Goal: Navigation & Orientation: Find specific page/section

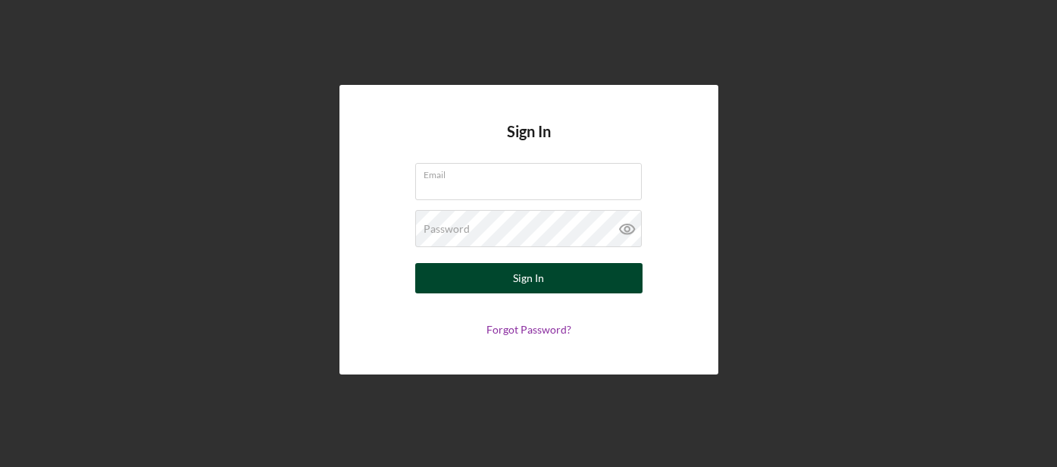
type input "[EMAIL_ADDRESS][DOMAIN_NAME]"
click at [548, 282] on button "Sign In" at bounding box center [528, 278] width 227 height 30
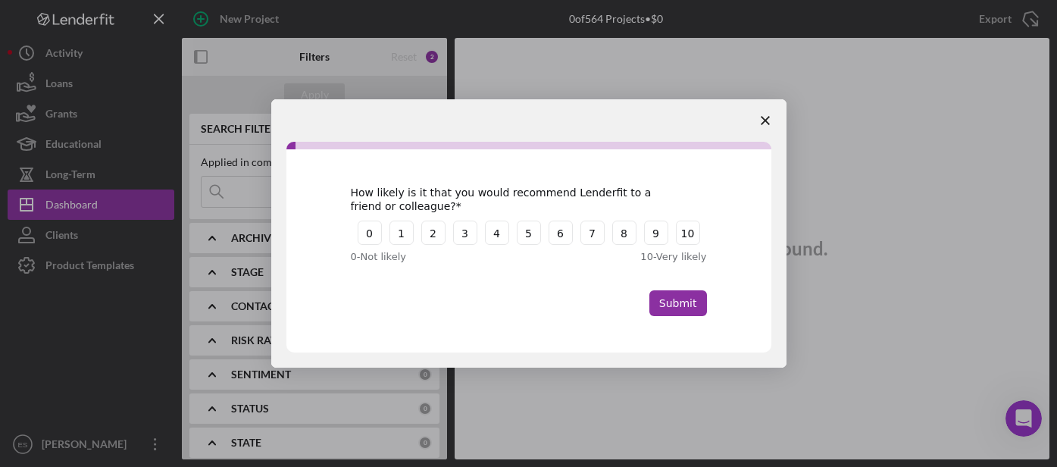
click at [767, 124] on icon "Close survey" at bounding box center [765, 120] width 9 height 9
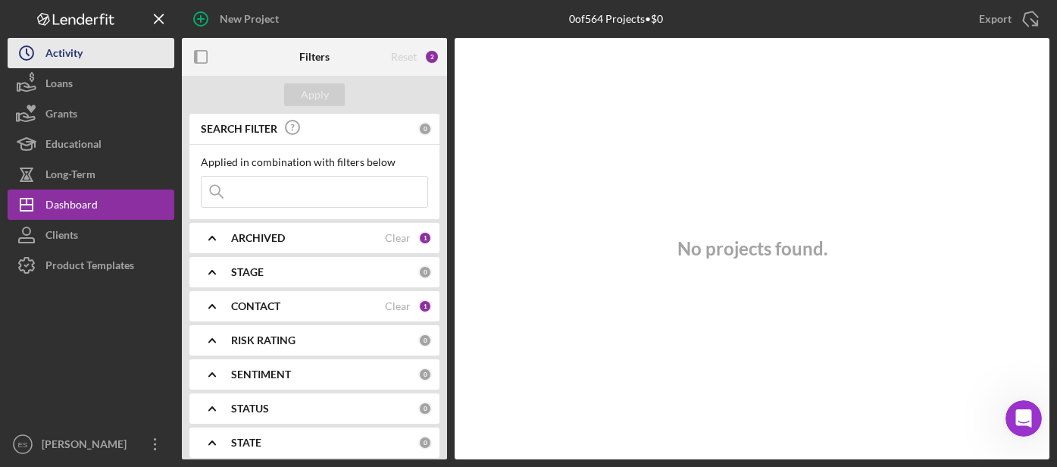
click at [72, 49] on div "Activity" at bounding box center [63, 55] width 37 height 34
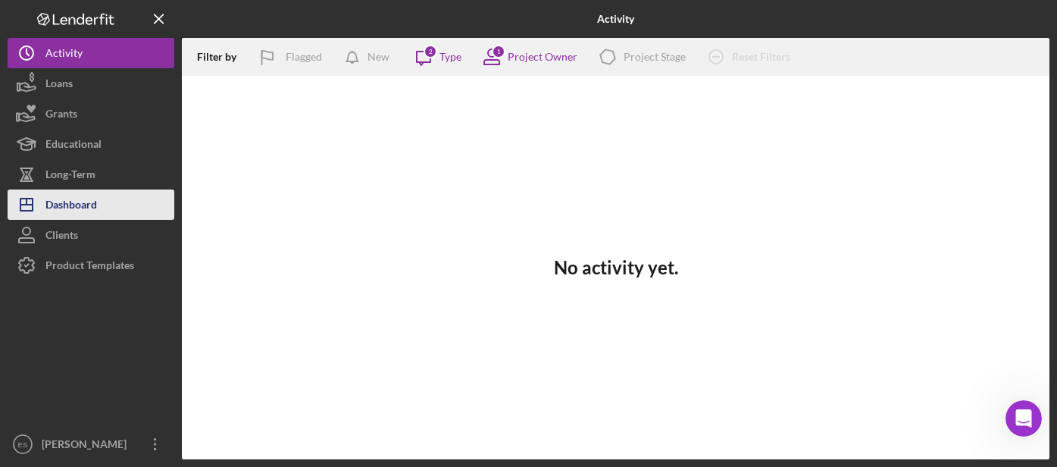
click at [73, 202] on div "Dashboard" at bounding box center [71, 206] width 52 height 34
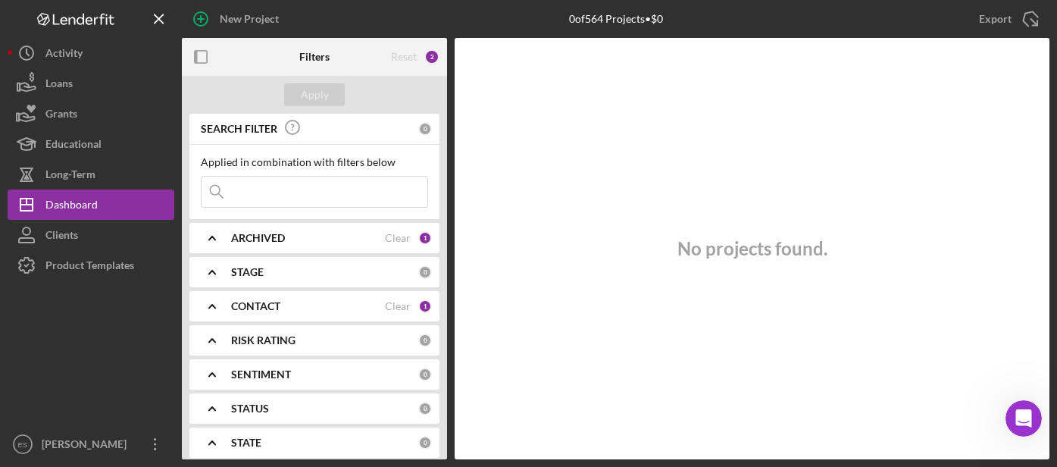
click at [409, 59] on div "Reset" at bounding box center [404, 57] width 26 height 12
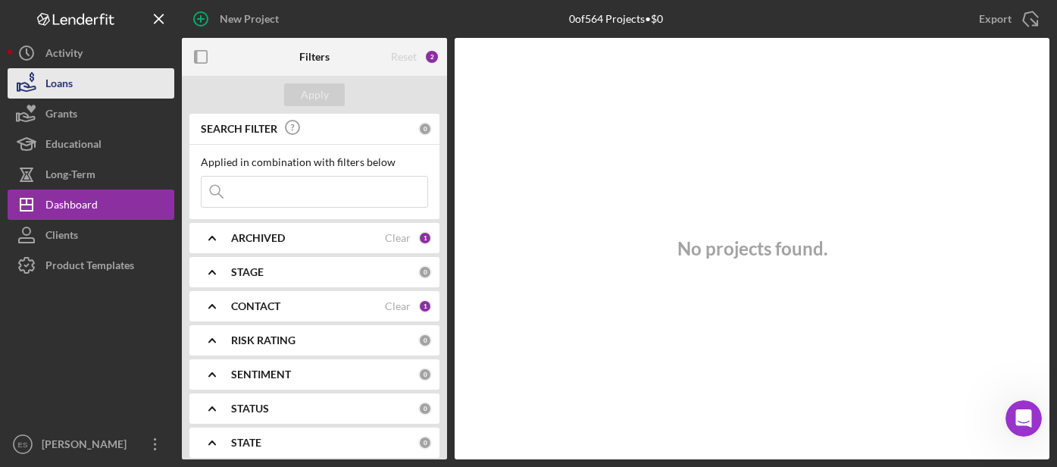
click at [60, 85] on div "Loans" at bounding box center [58, 85] width 27 height 34
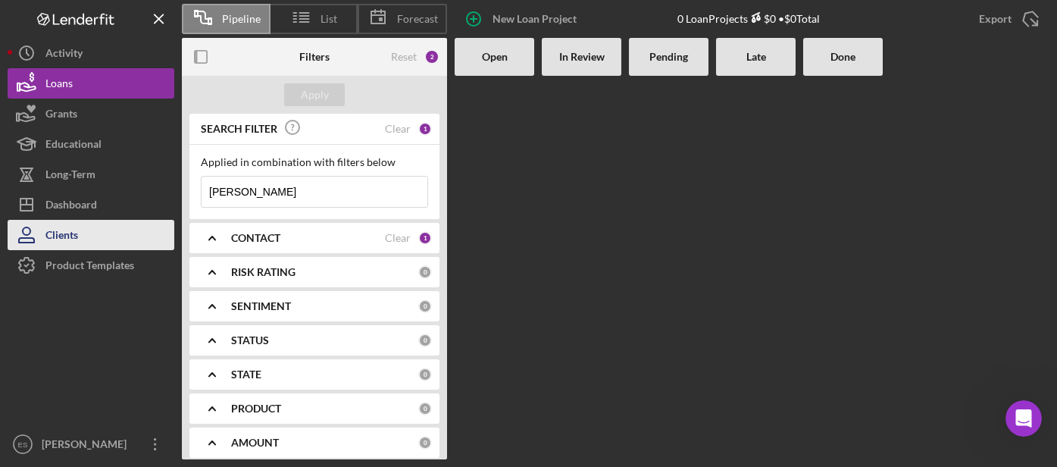
click at [45, 236] on icon "button" at bounding box center [27, 235] width 38 height 38
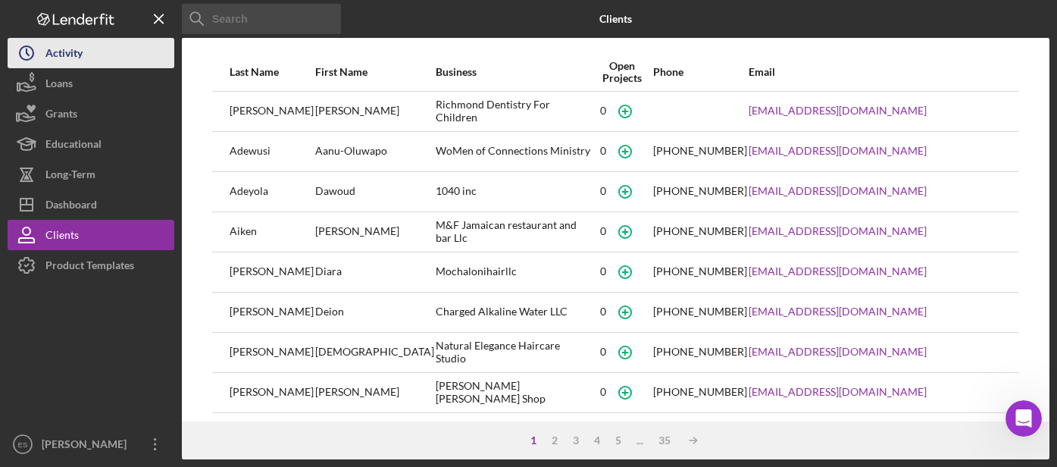
click at [56, 55] on div "Activity" at bounding box center [63, 55] width 37 height 34
